Goal: Information Seeking & Learning: Check status

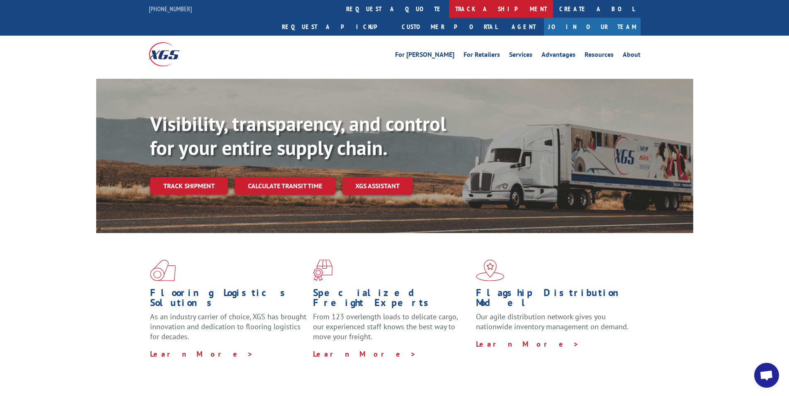
click at [449, 11] on link "track a shipment" at bounding box center [501, 9] width 104 height 18
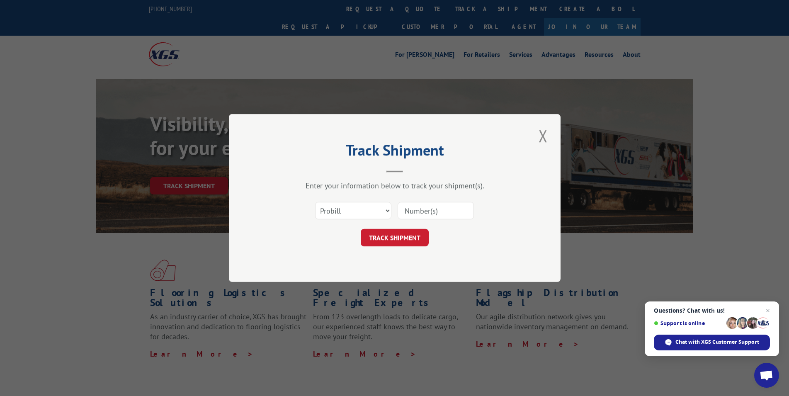
click at [403, 212] on input at bounding box center [436, 210] width 76 height 17
click at [315, 202] on select "Select category... Probill BOL PO" at bounding box center [353, 210] width 76 height 17
select select "bol"
click option "BOL" at bounding box center [0, 0] width 0 height 0
click at [426, 207] on input at bounding box center [436, 210] width 76 height 17
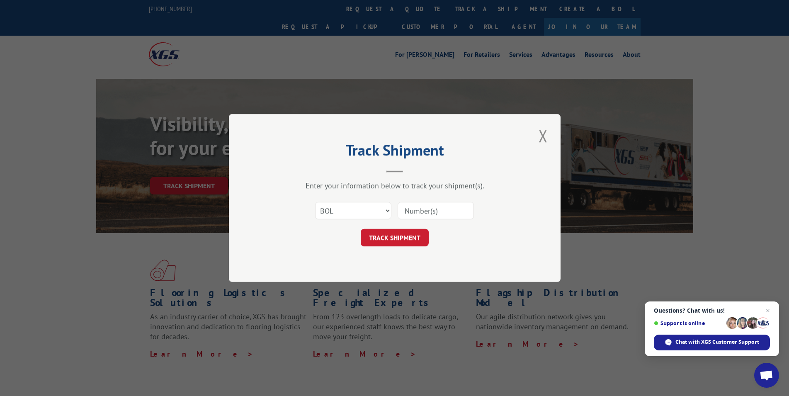
paste input "5118846"
type input "5118846"
click at [395, 238] on button "TRACK SHIPMENT" at bounding box center [395, 237] width 68 height 17
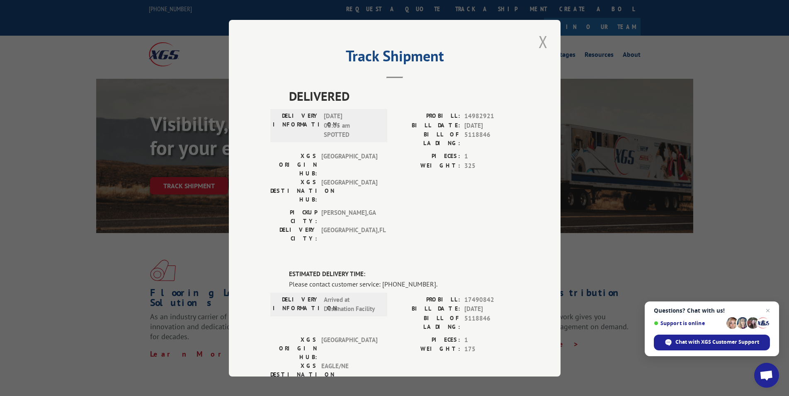
click at [536, 42] on button "Close modal" at bounding box center [543, 41] width 14 height 23
